Goal: Task Accomplishment & Management: Manage account settings

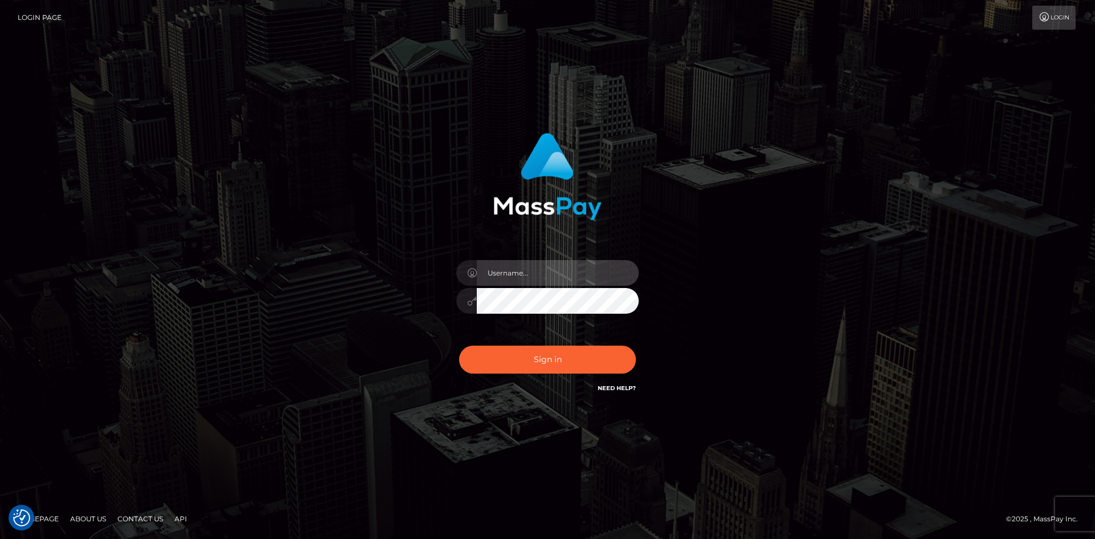
click at [554, 281] on input "text" at bounding box center [558, 273] width 162 height 26
type input "pranav"
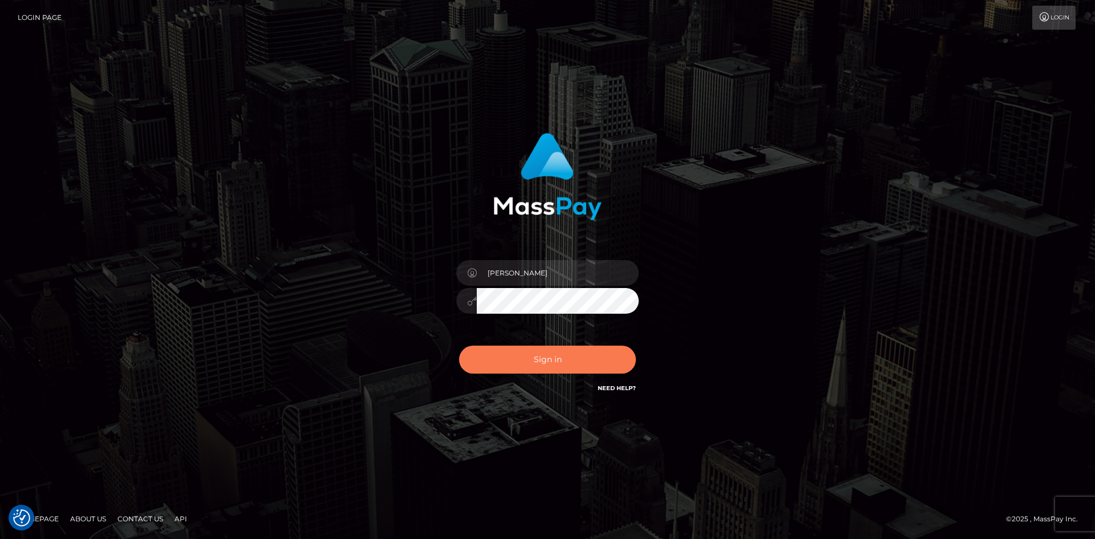
click at [511, 363] on button "Sign in" at bounding box center [547, 360] width 177 height 28
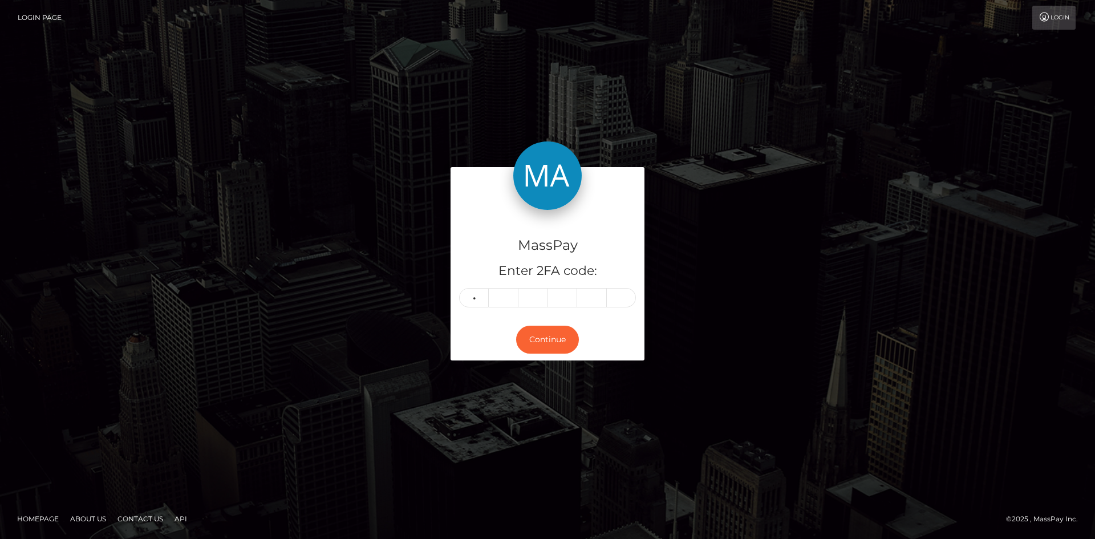
type input "0"
type input "4"
type input "9"
type input "3"
type input "8"
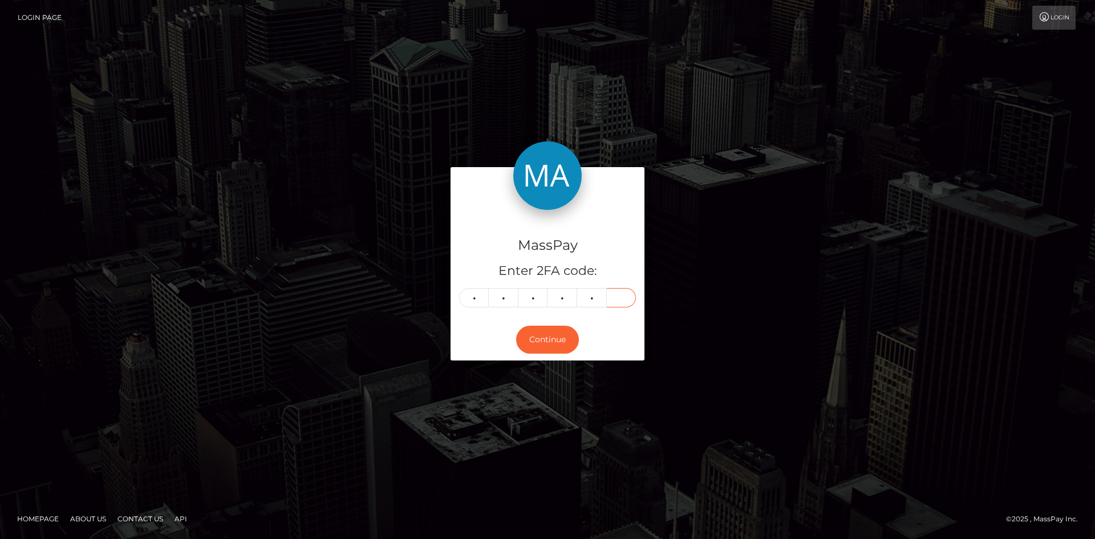
type input "4"
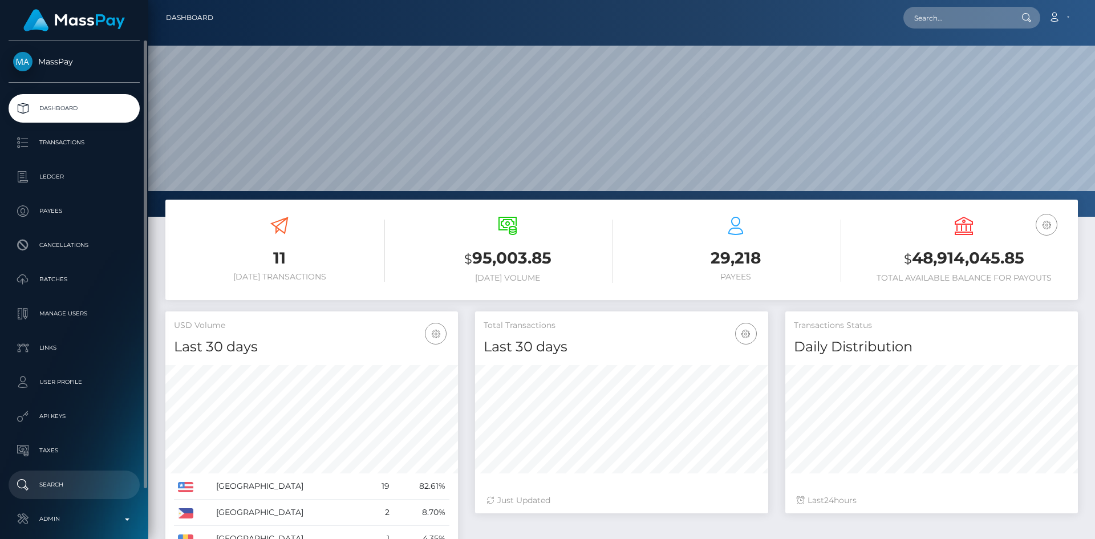
scroll to position [54, 0]
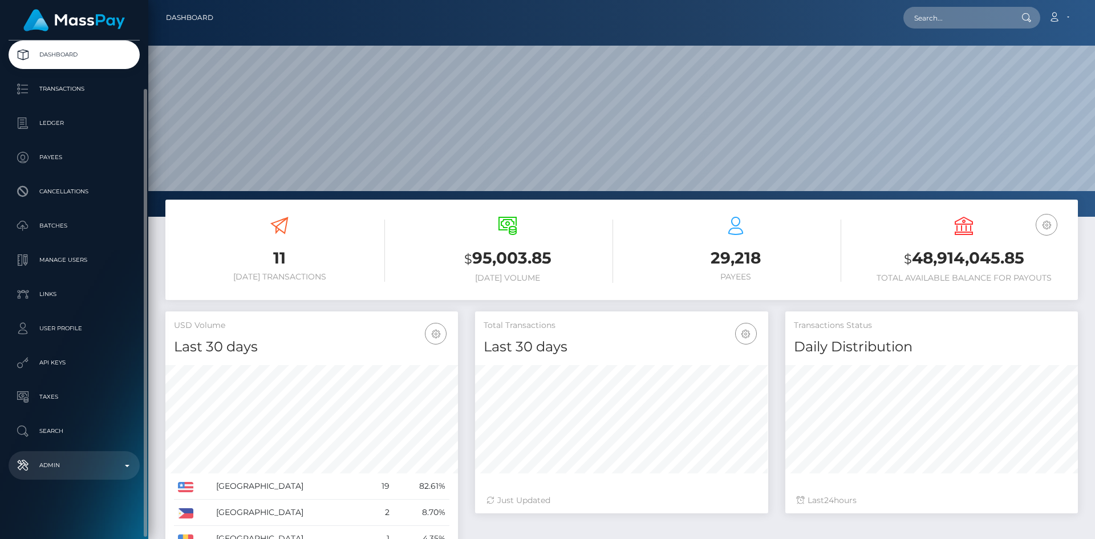
click at [66, 468] on p "Admin" at bounding box center [74, 465] width 122 height 17
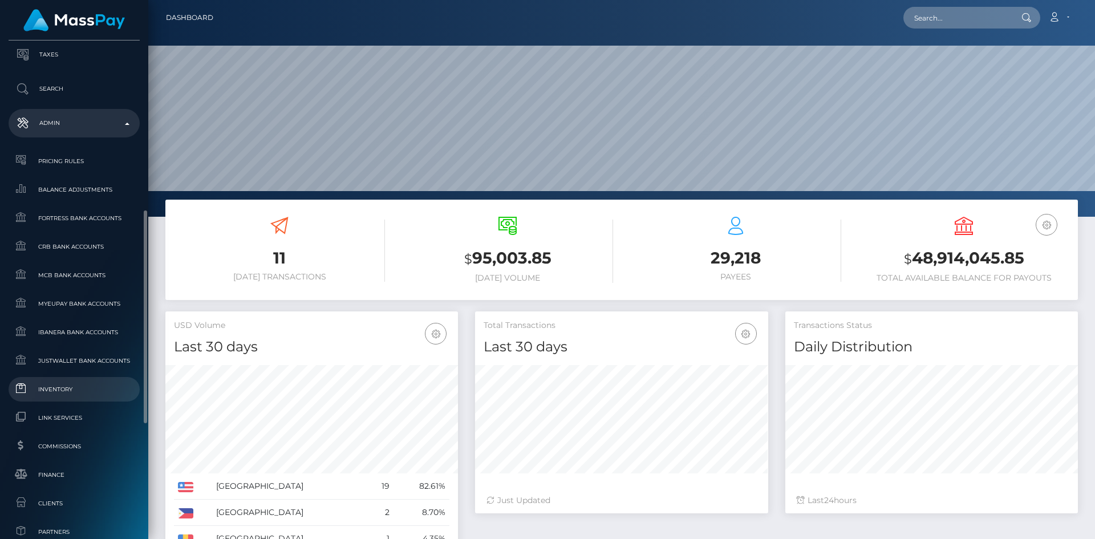
click at [60, 388] on span "Inventory" at bounding box center [74, 389] width 122 height 13
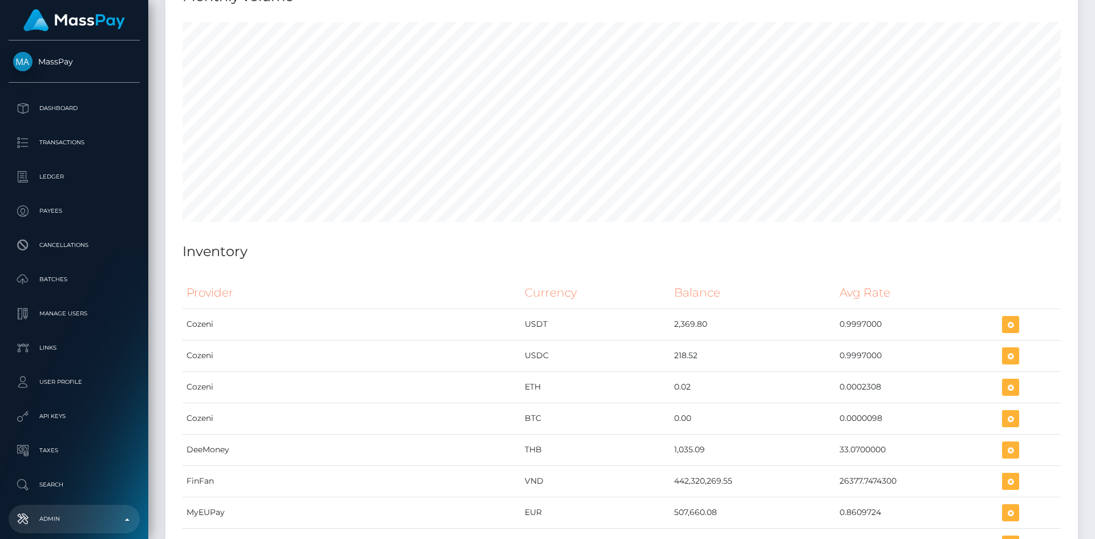
scroll to position [5681, 0]
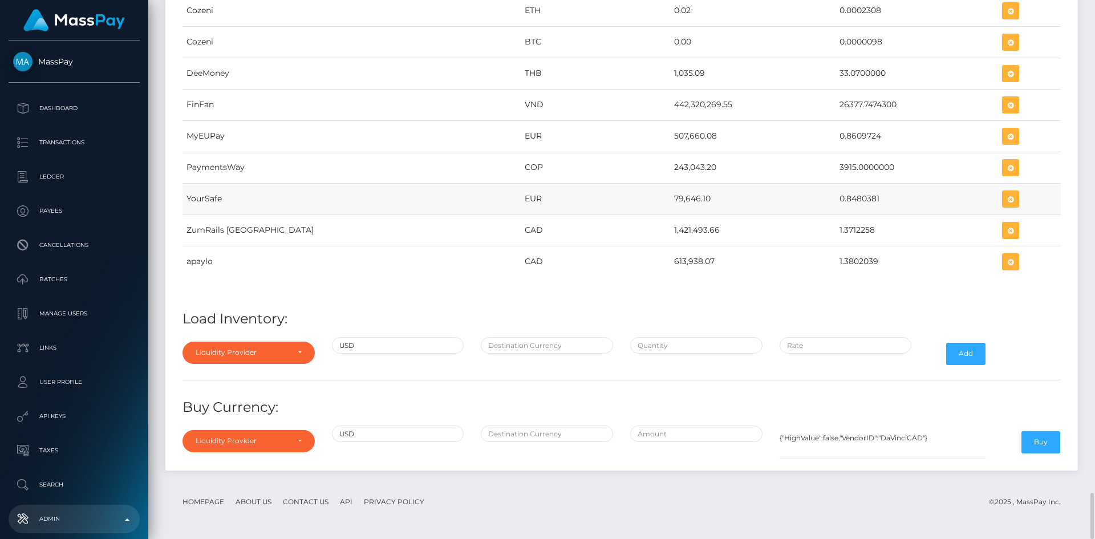
drag, startPoint x: 595, startPoint y: 200, endPoint x: 636, endPoint y: 204, distance: 41.3
click at [670, 204] on td "79,646.10" at bounding box center [752, 198] width 165 height 31
copy td "79,646.10"
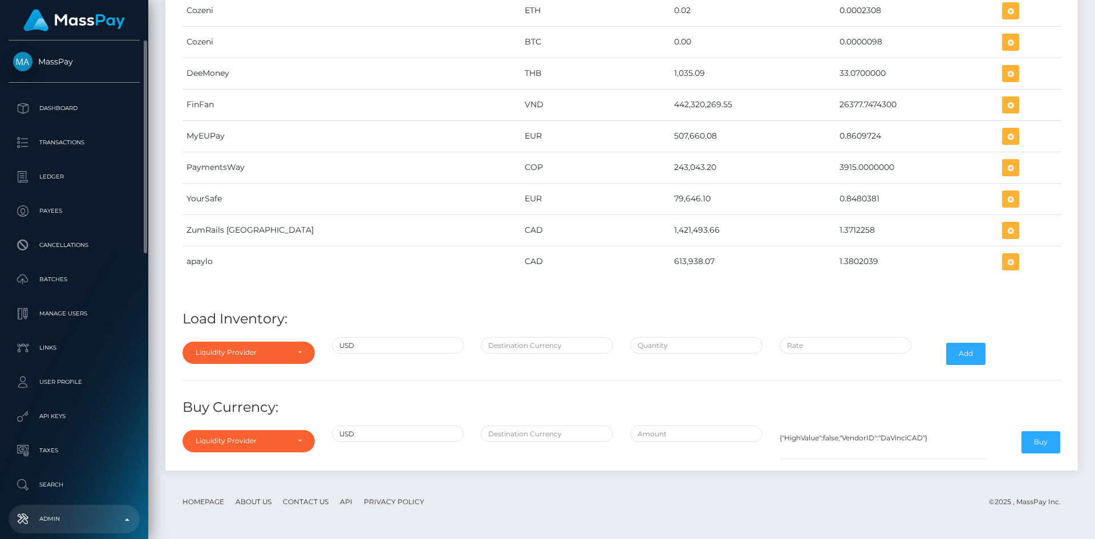
click at [79, 509] on link "Admin" at bounding box center [74, 519] width 131 height 29
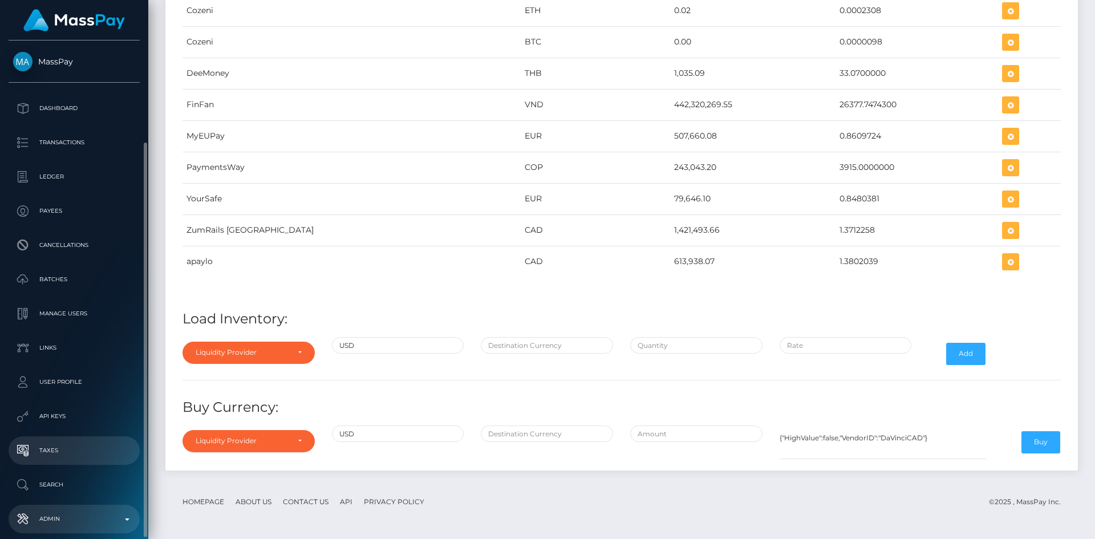
scroll to position [54, 0]
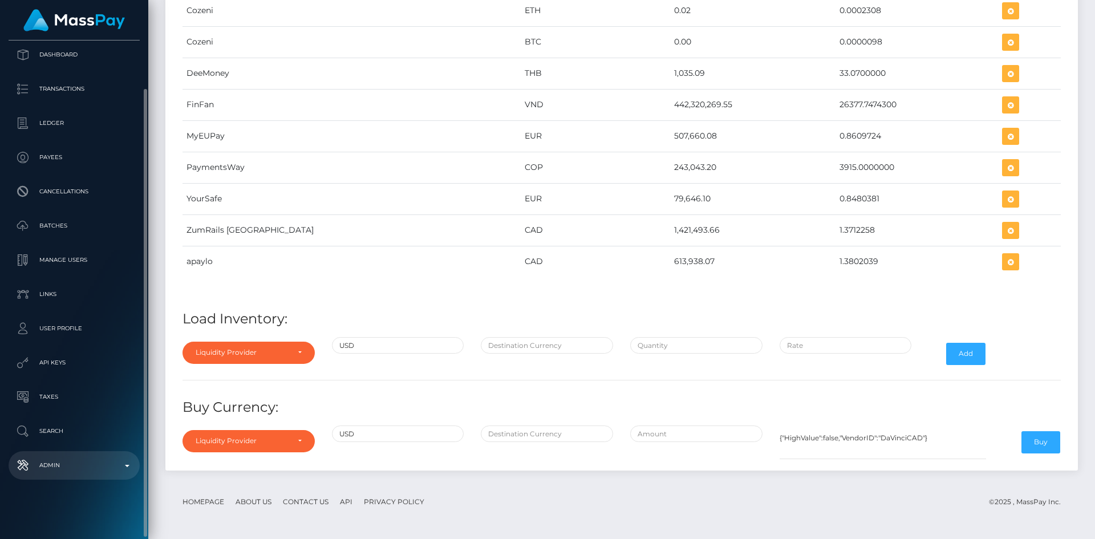
click at [88, 476] on link "Admin" at bounding box center [74, 465] width 131 height 29
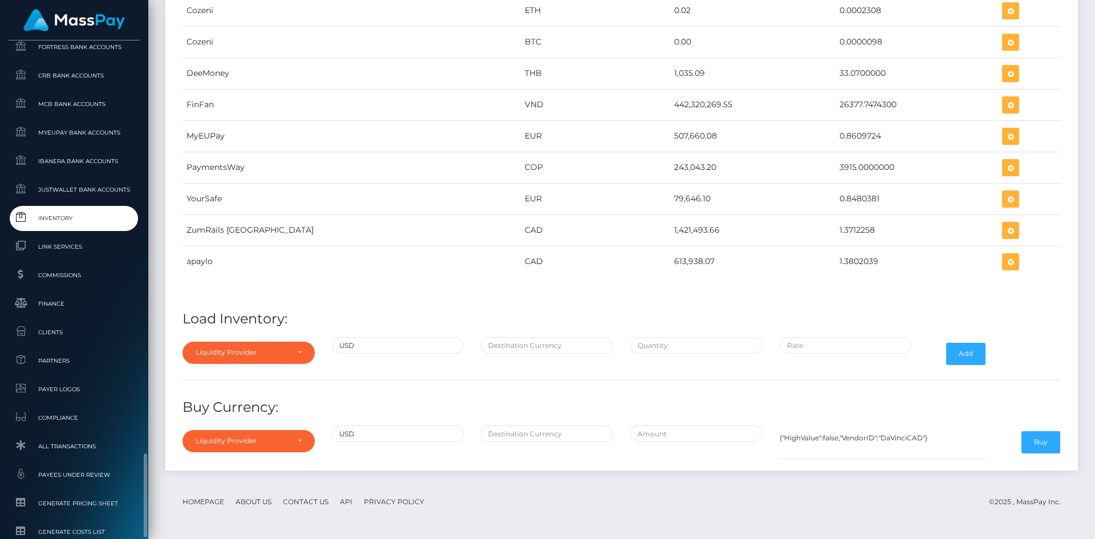
scroll to position [691, 0]
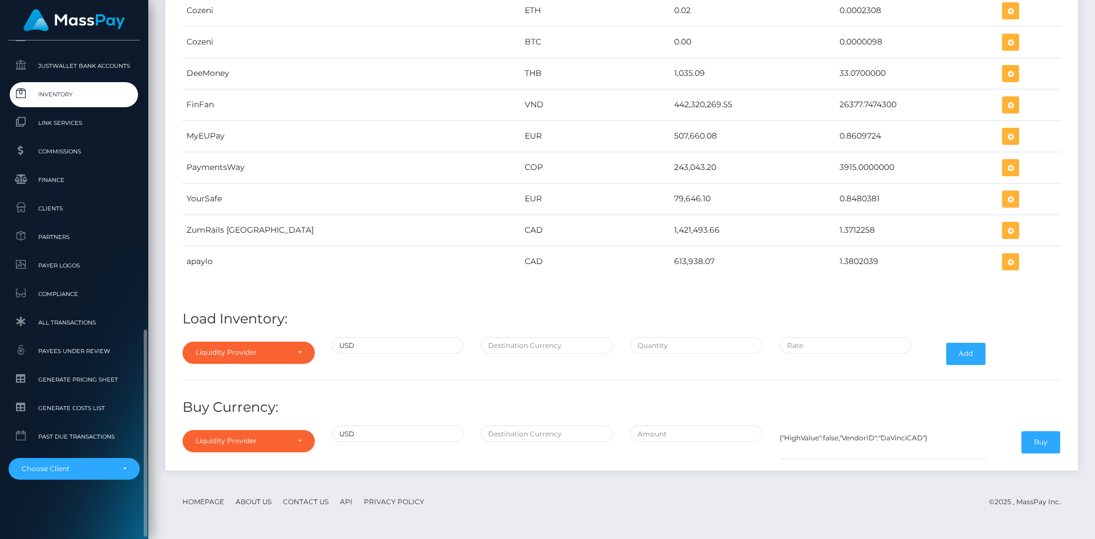
click at [82, 95] on span "Inventory" at bounding box center [74, 94] width 122 height 13
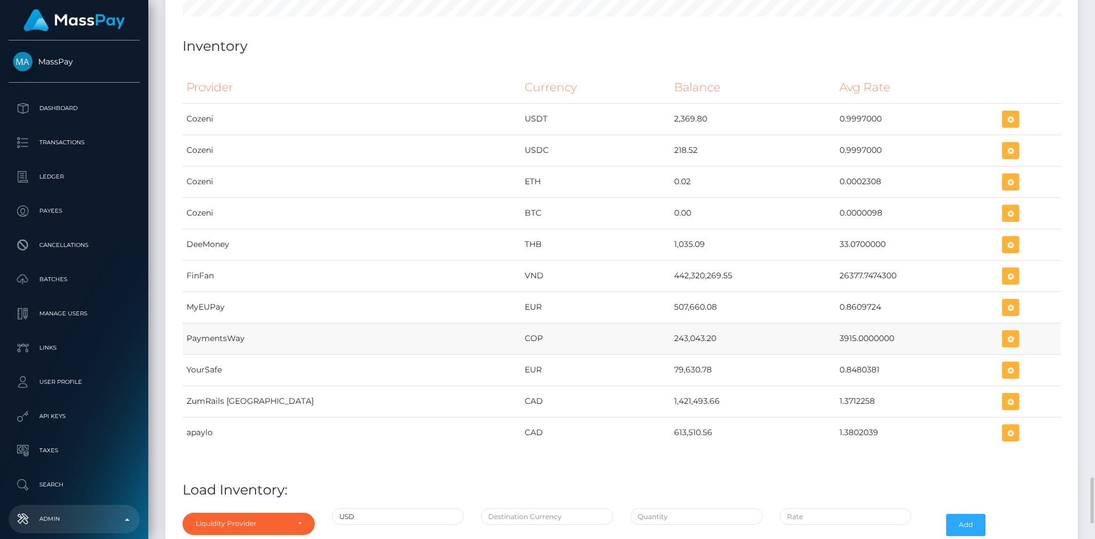
scroll to position [5624, 0]
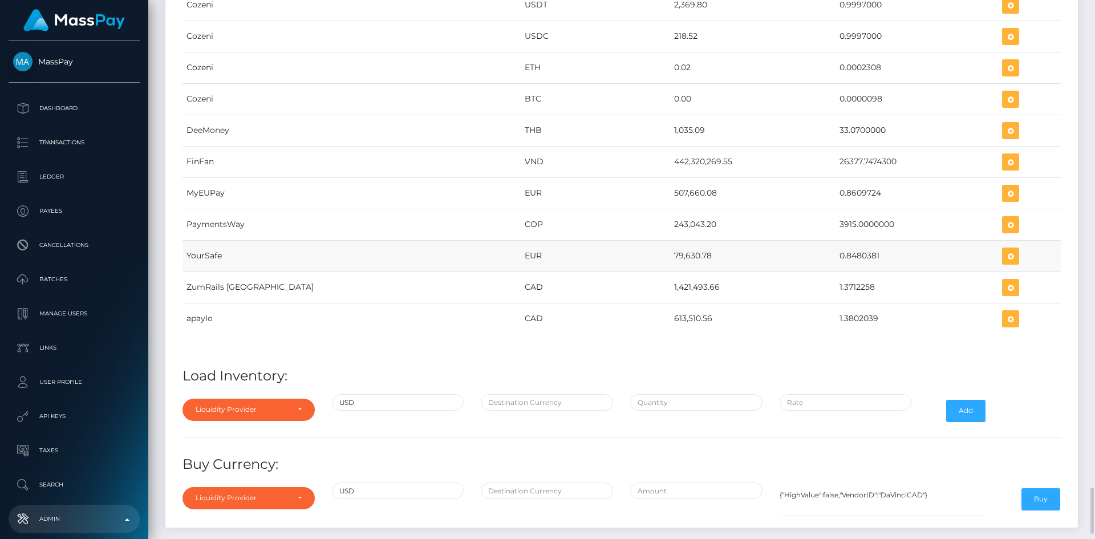
drag, startPoint x: 596, startPoint y: 254, endPoint x: 633, endPoint y: 256, distance: 36.5
click at [670, 256] on td "79,630.78" at bounding box center [752, 255] width 165 height 31
copy td "79,630.78"
drag, startPoint x: 795, startPoint y: 255, endPoint x: 833, endPoint y: 256, distance: 38.2
click at [836, 256] on td "0.8480381" at bounding box center [917, 255] width 163 height 31
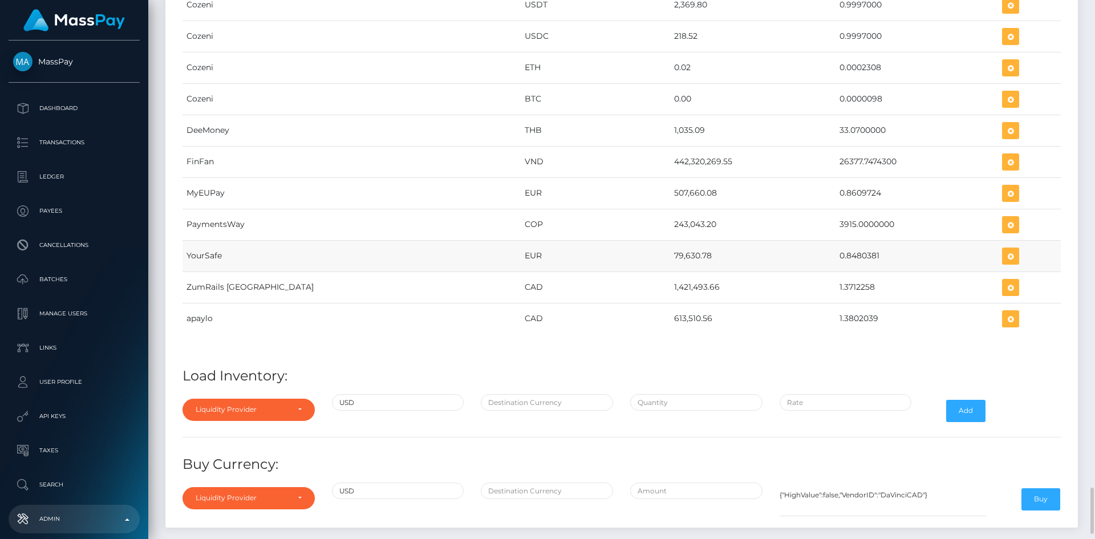
copy td "0.8480381"
click at [1004, 256] on icon "button" at bounding box center [1011, 256] width 14 height 14
click at [518, 407] on input "text" at bounding box center [547, 402] width 132 height 17
click at [520, 403] on input "text" at bounding box center [547, 402] width 132 height 17
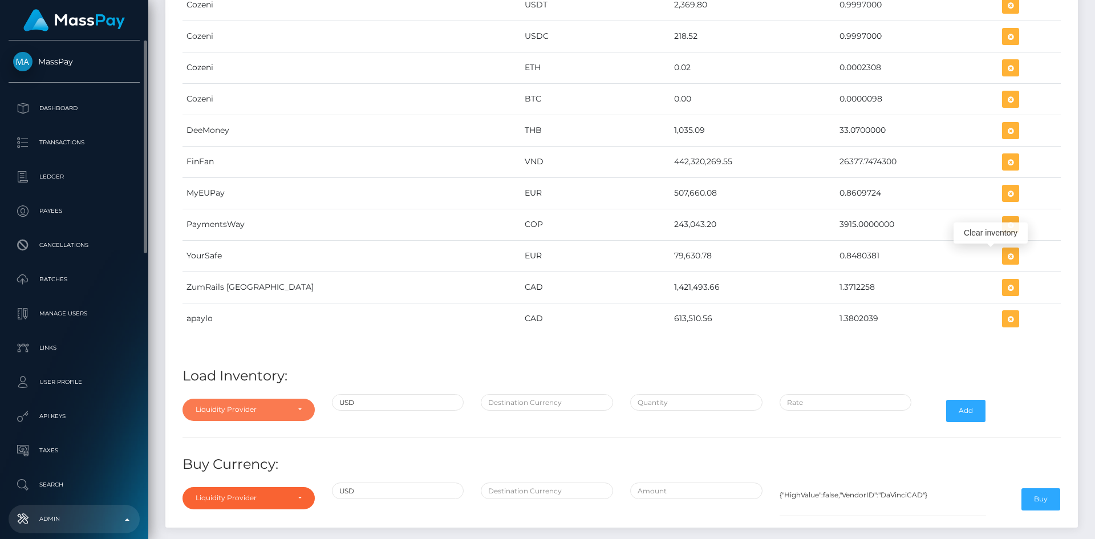
click at [278, 411] on div "Liquidity Provider" at bounding box center [242, 409] width 93 height 9
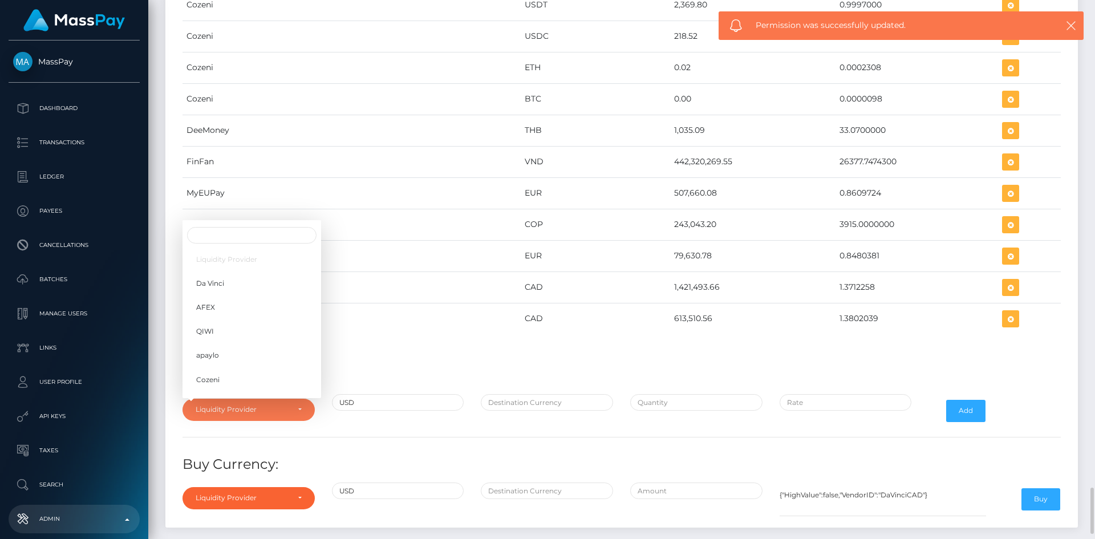
click at [476, 368] on h4 "Load Inventory:" at bounding box center [622, 376] width 878 height 20
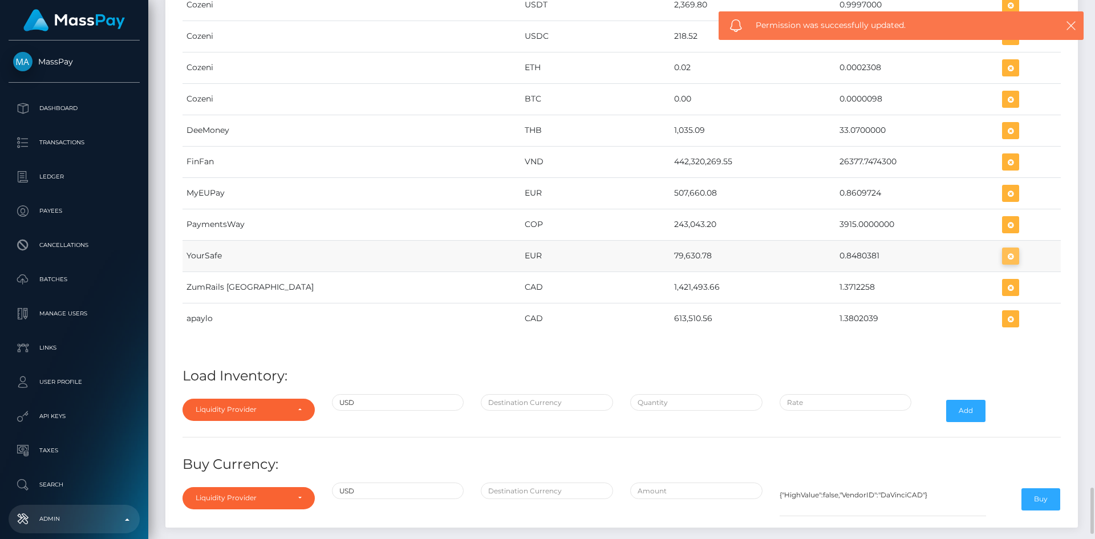
click at [1004, 258] on icon "button" at bounding box center [1011, 256] width 14 height 14
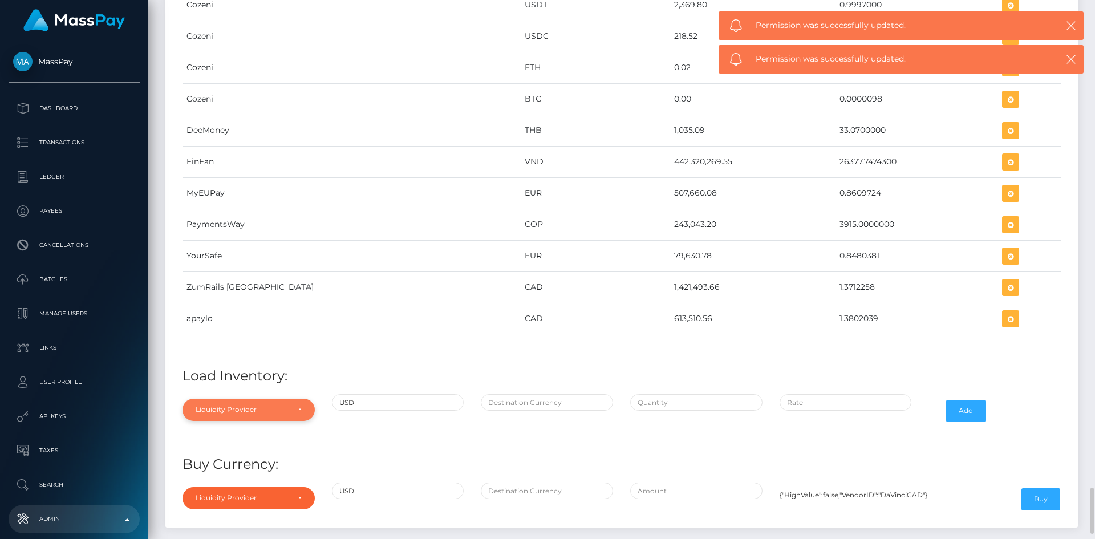
click at [265, 408] on div "Liquidity Provider" at bounding box center [242, 409] width 93 height 9
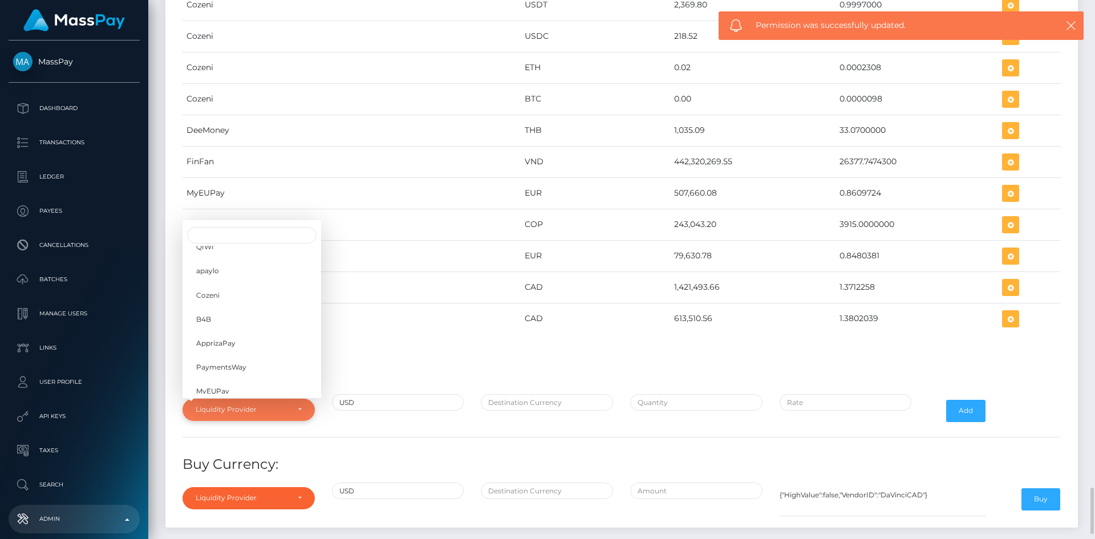
scroll to position [180, 0]
click at [240, 324] on link "YourSafe" at bounding box center [252, 319] width 139 height 21
select select "YourSafe"
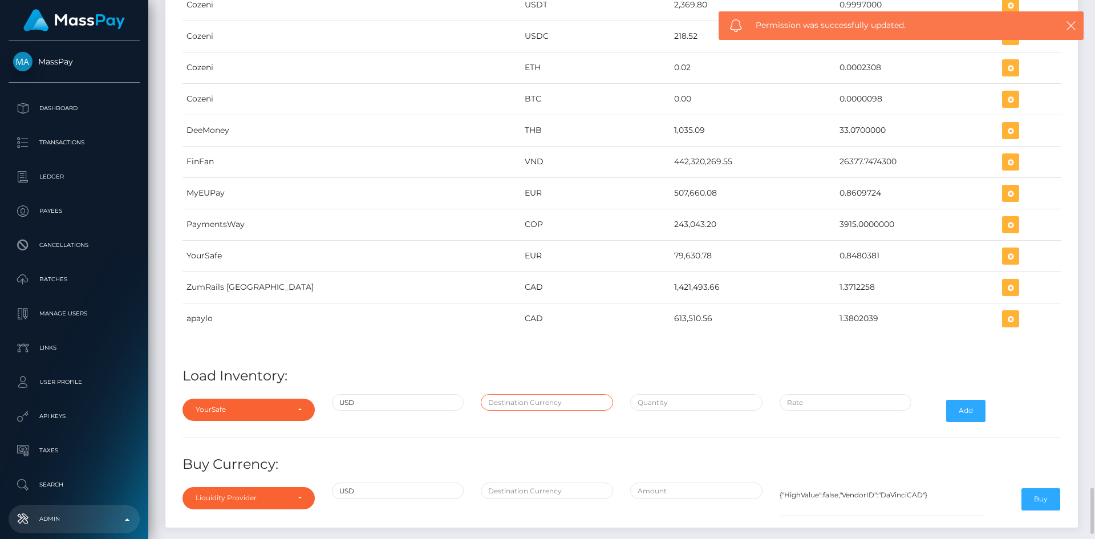
click at [530, 404] on input "text" at bounding box center [547, 402] width 132 height 17
type input "EUR"
drag, startPoint x: 687, startPoint y: 403, endPoint x: 666, endPoint y: 381, distance: 30.7
click at [687, 403] on input "text" at bounding box center [696, 402] width 132 height 17
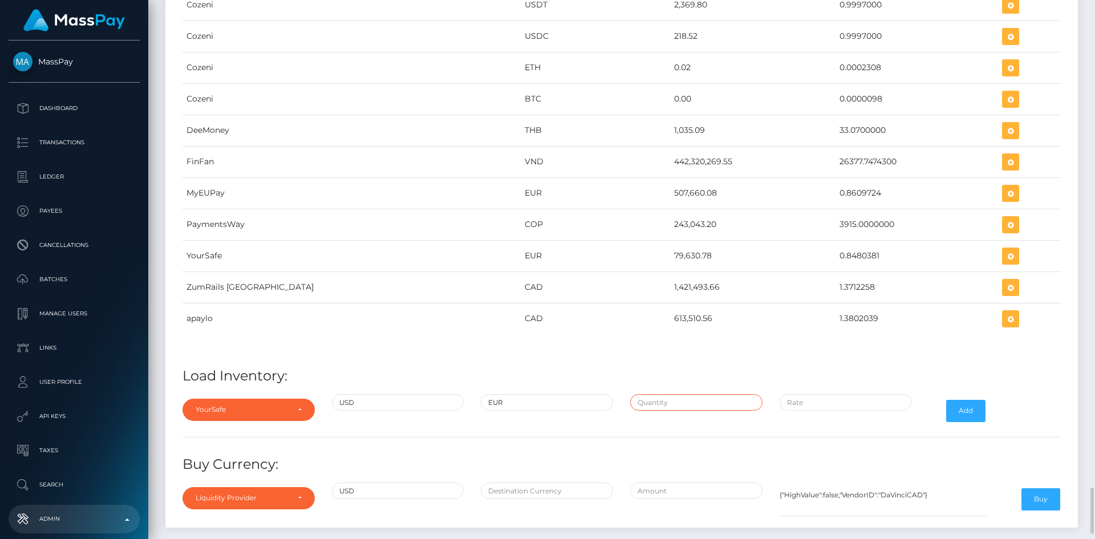
click at [691, 405] on input "text" at bounding box center [696, 402] width 132 height 17
paste input "200,000.0000000"
type input "$200,000.0000000"
click at [835, 402] on input "$" at bounding box center [846, 402] width 132 height 17
paste input "0.8474456"
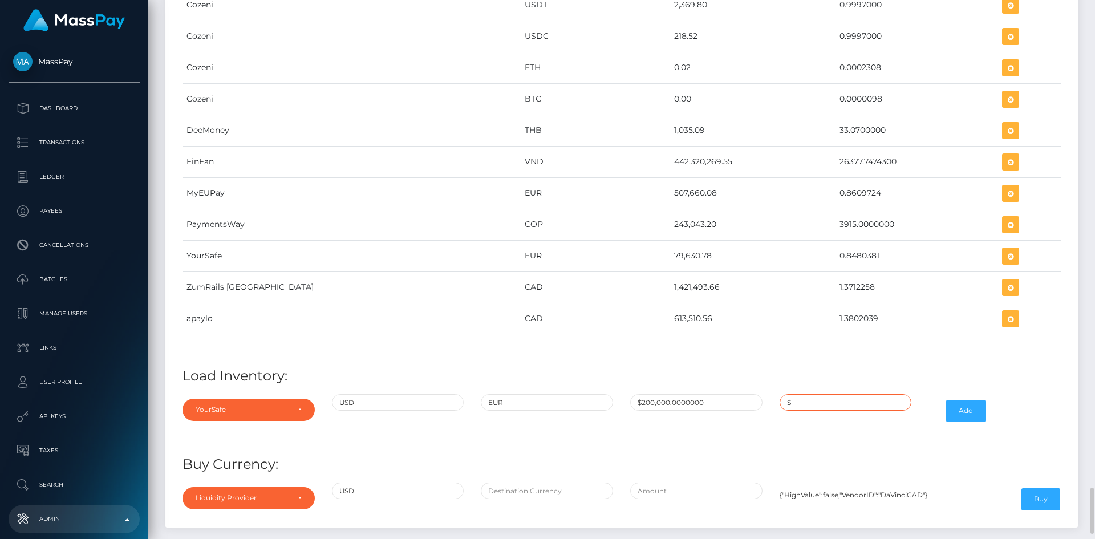
type input "$0.8474456"
click at [969, 414] on button "Add" at bounding box center [965, 411] width 39 height 22
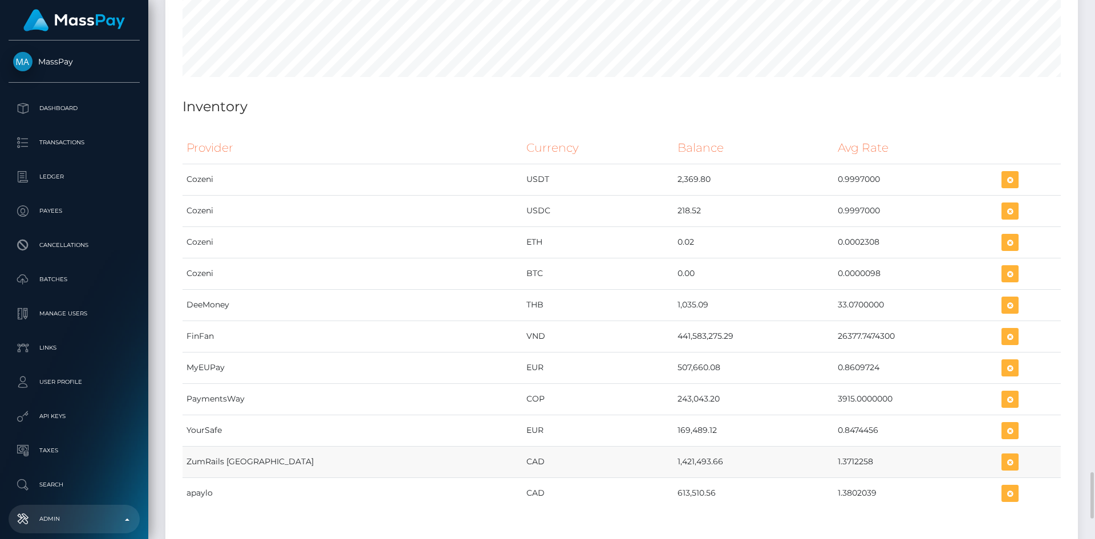
scroll to position [5707, 0]
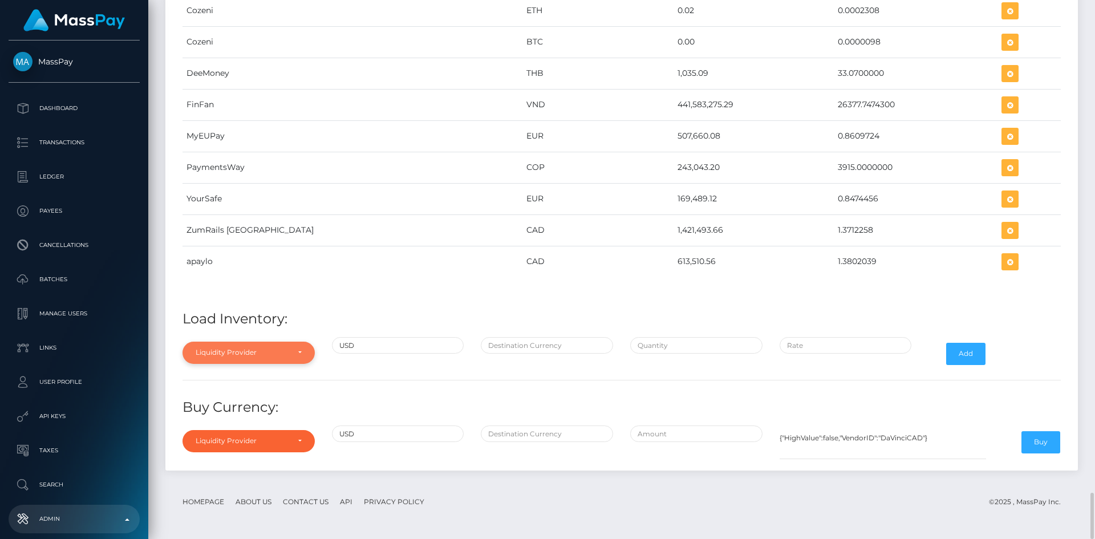
click at [254, 355] on div "Liquidity Provider" at bounding box center [242, 352] width 93 height 9
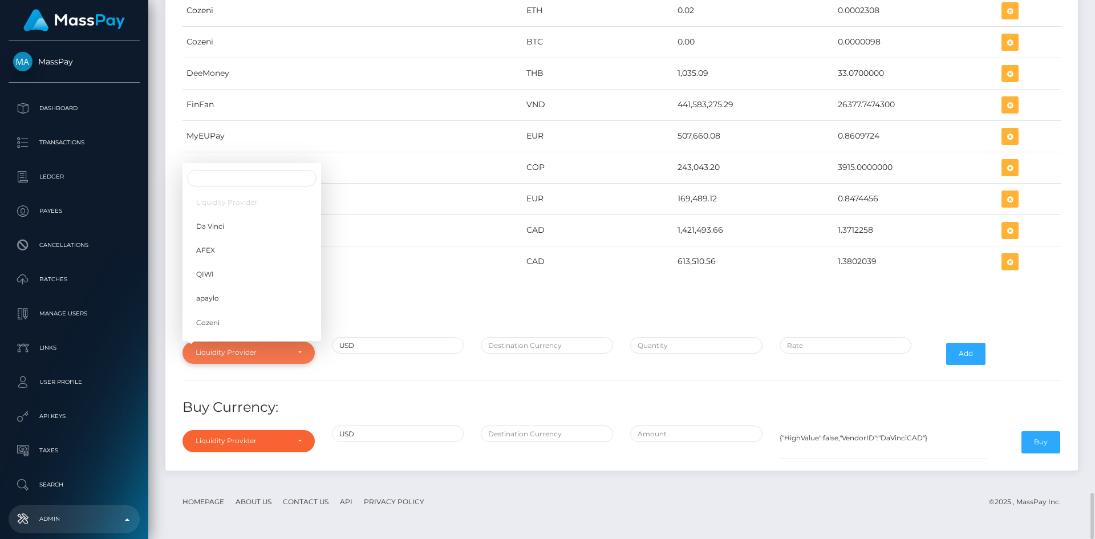
scroll to position [180, 0]
click at [240, 266] on link "YourSafe" at bounding box center [252, 262] width 139 height 21
select select "YourSafe"
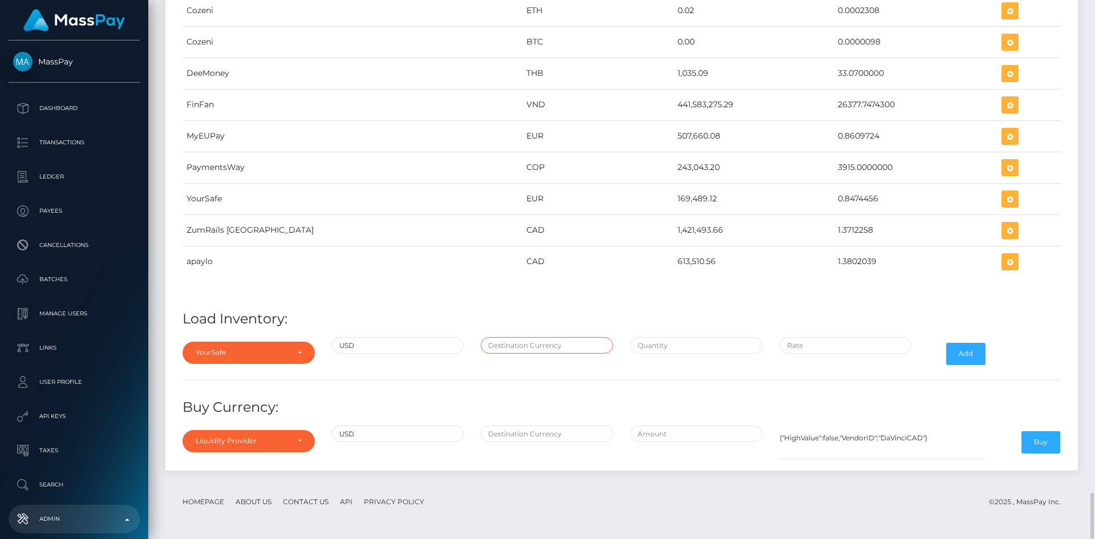
click at [512, 345] on input "text" at bounding box center [547, 345] width 132 height 17
type input "EUR"
click at [652, 347] on input "text" at bounding box center [696, 345] width 132 height 17
paste input "93,444.1506800"
type input "$93,444.1506800"
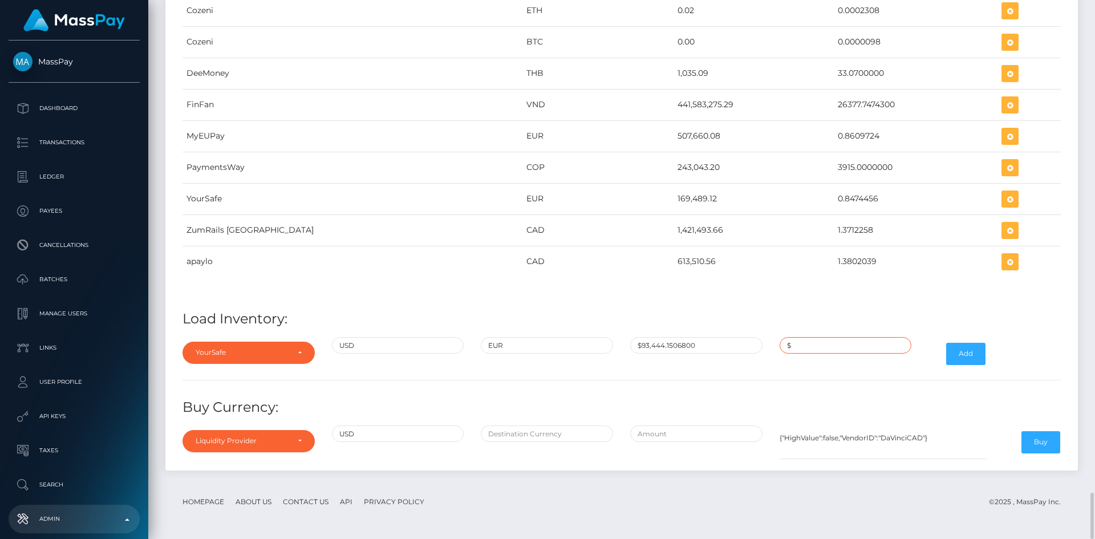
click at [815, 350] on input "$" at bounding box center [846, 345] width 132 height 17
paste input "0.8480381"
type input "$0.8480381"
click at [968, 353] on button "Add" at bounding box center [965, 354] width 39 height 22
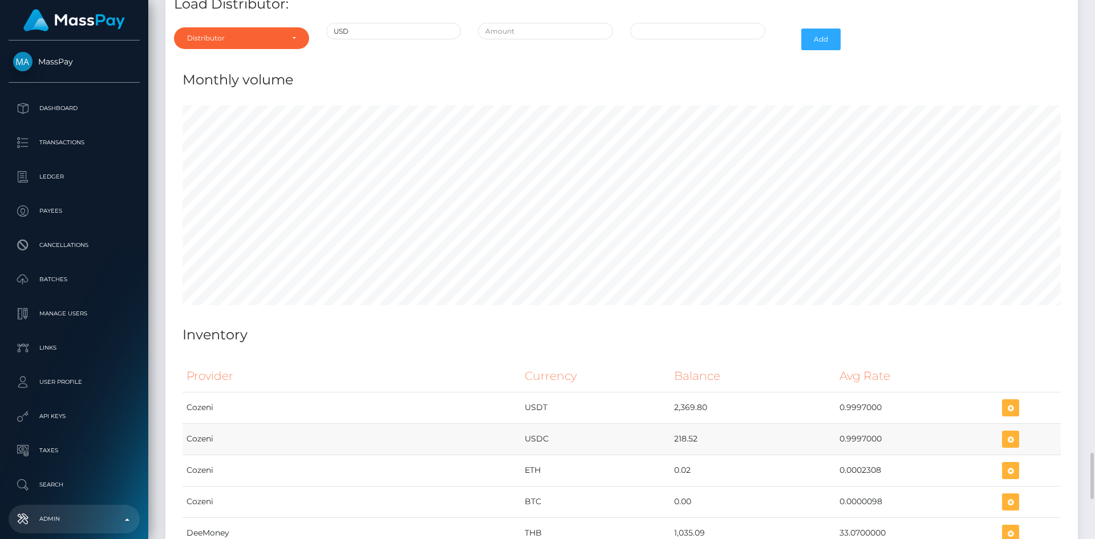
scroll to position [5704, 0]
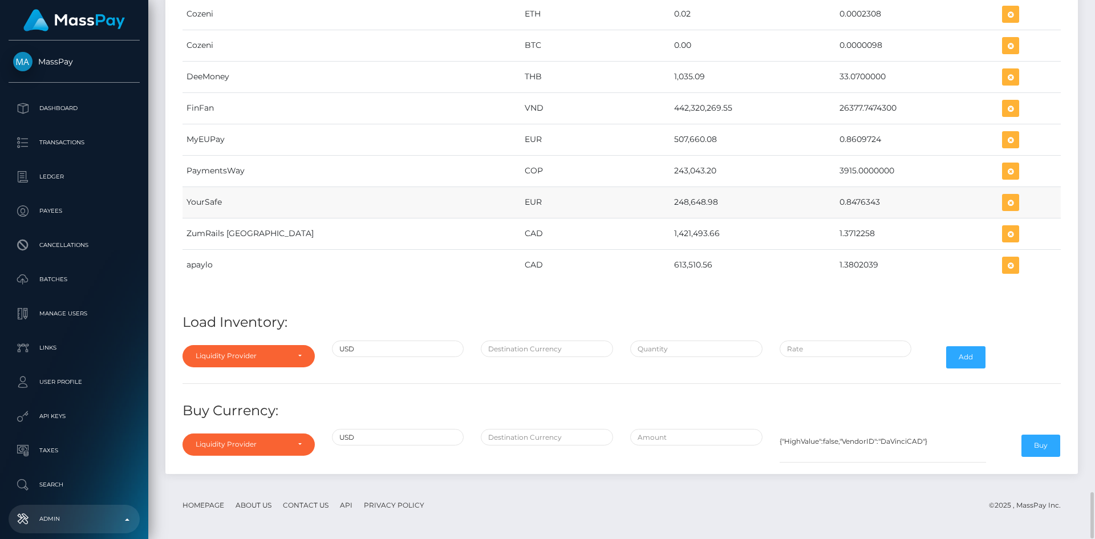
drag, startPoint x: 596, startPoint y: 199, endPoint x: 639, endPoint y: 204, distance: 44.3
click at [670, 204] on td "248,648.98" at bounding box center [752, 202] width 165 height 31
copy td "248,648.98"
drag, startPoint x: 792, startPoint y: 201, endPoint x: 838, endPoint y: 205, distance: 46.4
click at [838, 205] on td "0.8476343" at bounding box center [917, 202] width 163 height 31
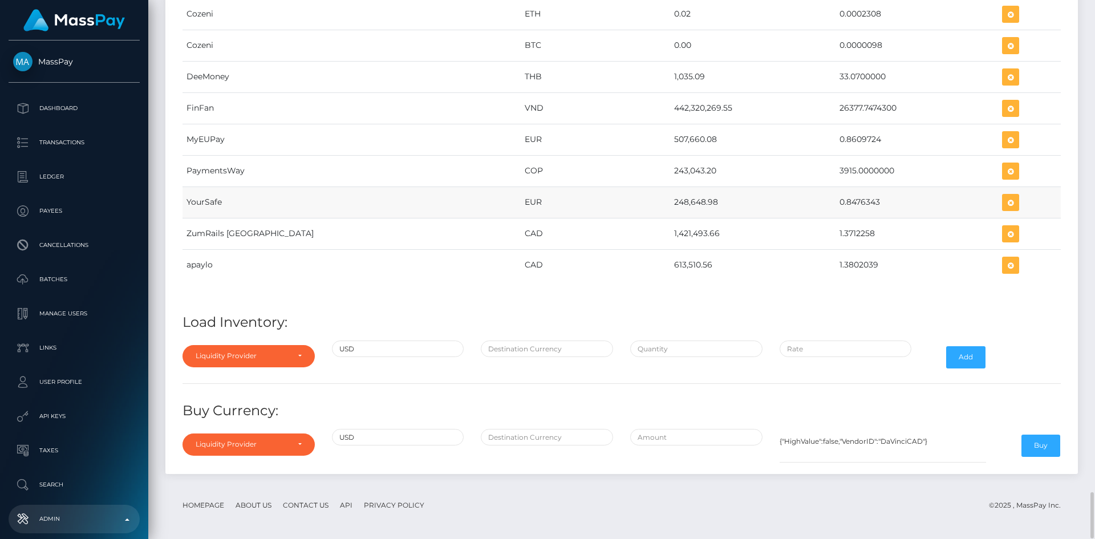
copy td "0.8476343"
click at [1004, 201] on icon "button" at bounding box center [1011, 203] width 14 height 14
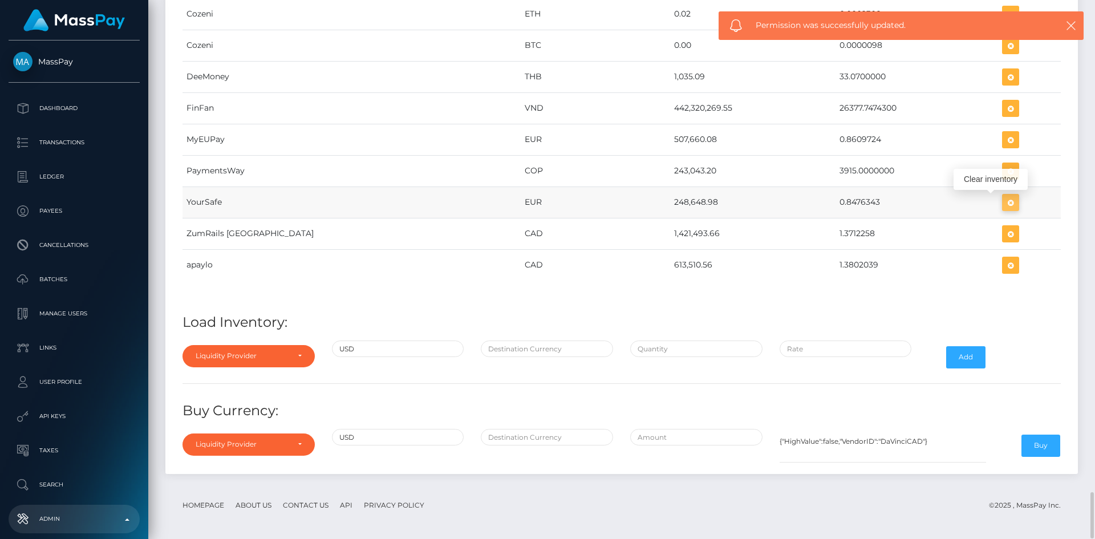
click at [1004, 205] on icon "button" at bounding box center [1011, 203] width 14 height 14
click at [265, 360] on div "Liquidity Provider" at bounding box center [242, 355] width 93 height 9
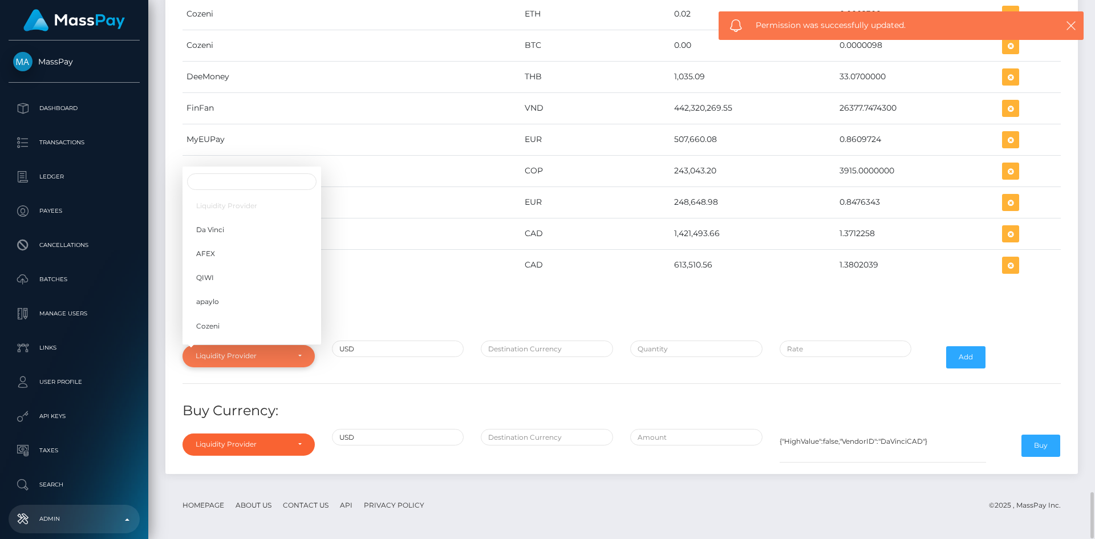
scroll to position [180, 0]
click at [205, 269] on span "YourSafe" at bounding box center [211, 266] width 30 height 10
select select "YourSafe"
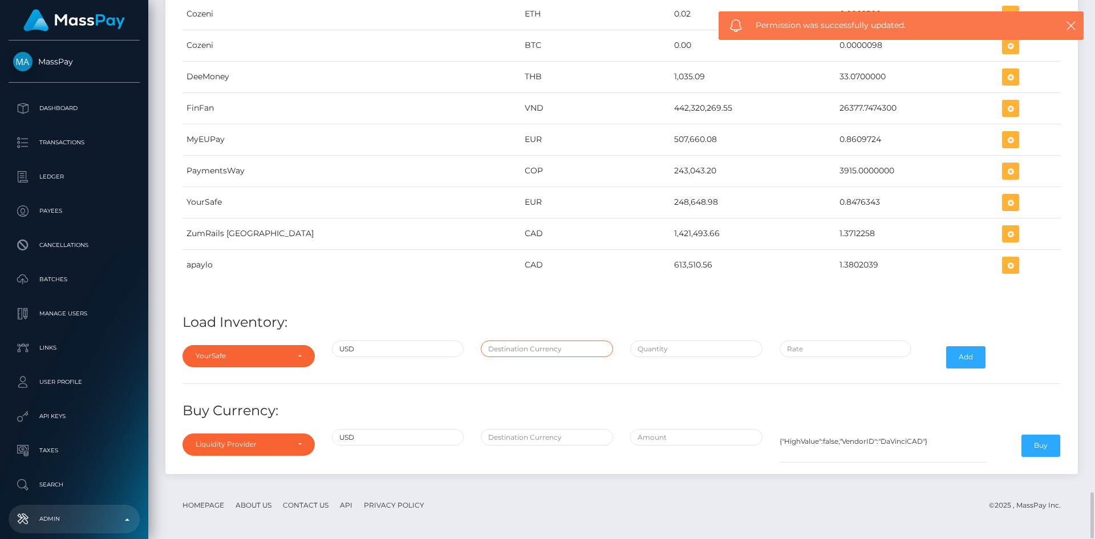
drag, startPoint x: 520, startPoint y: 345, endPoint x: 522, endPoint y: 357, distance: 12.8
click at [520, 345] on input "text" at bounding box center [547, 349] width 132 height 17
type input "EUR"
drag, startPoint x: 661, startPoint y: 346, endPoint x: 543, endPoint y: 110, distance: 263.8
click at [661, 346] on input "text" at bounding box center [696, 349] width 132 height 17
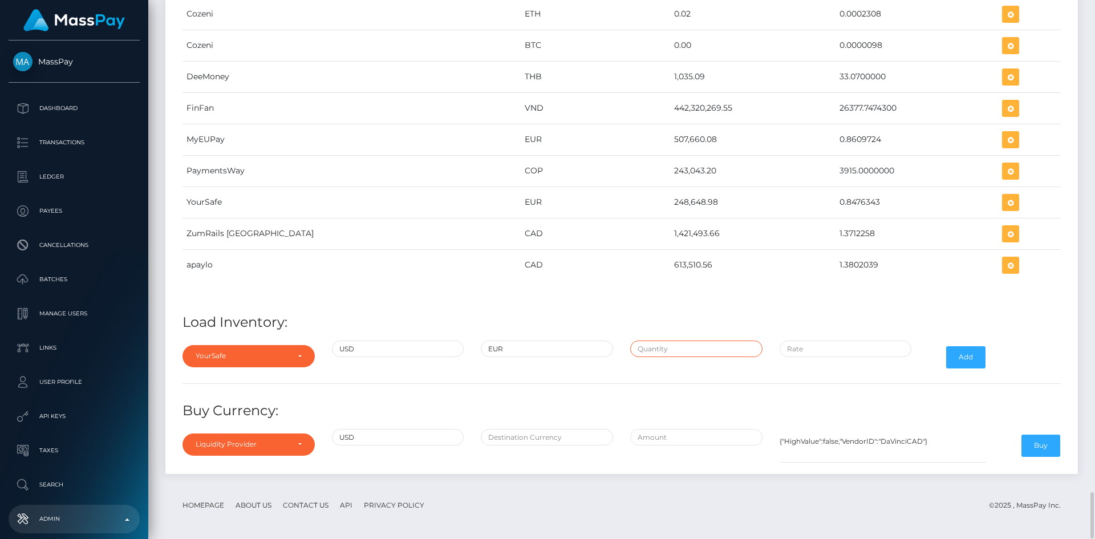
click at [653, 351] on input "text" at bounding box center [696, 349] width 132 height 17
paste input "293,344.6400000"
type input "$293,344.6400000"
click at [850, 348] on input "$" at bounding box center [846, 349] width 132 height 17
paste input "0.8476343"
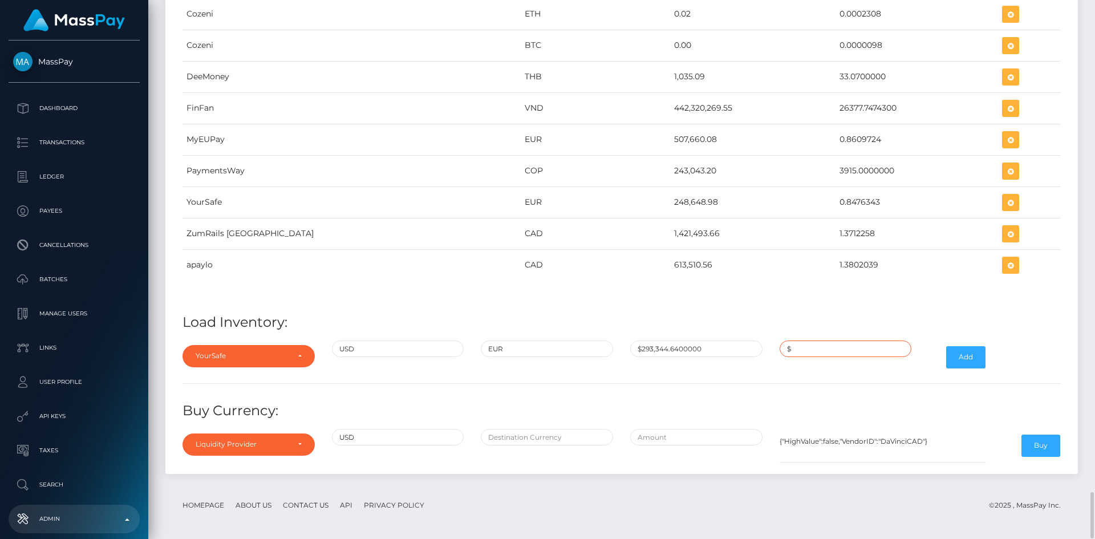
type input "$0.8476343"
click at [969, 358] on button "Add" at bounding box center [965, 357] width 39 height 22
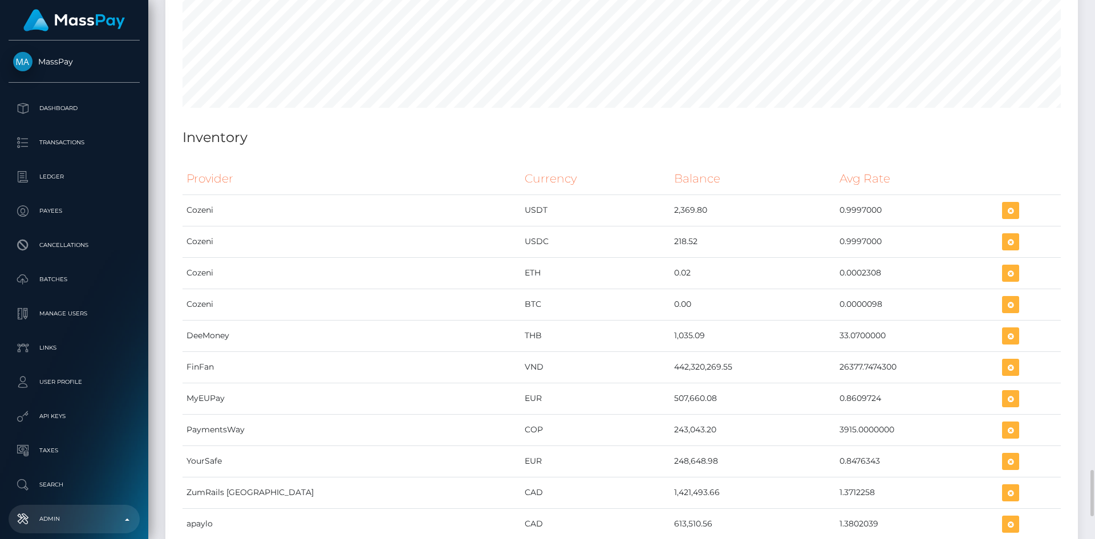
scroll to position [5681, 0]
